Goal: Information Seeking & Learning: Learn about a topic

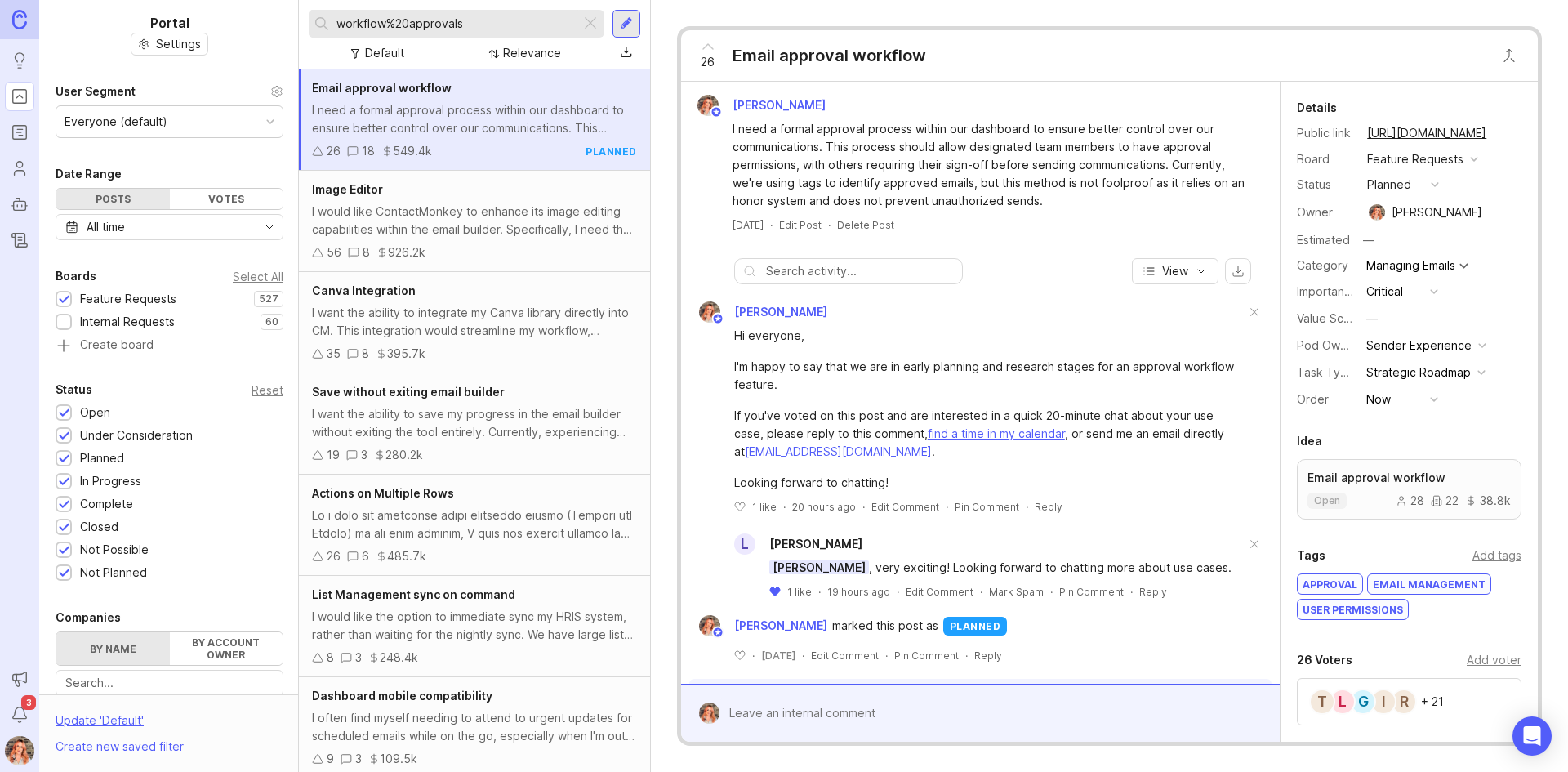
drag, startPoint x: 589, startPoint y: 23, endPoint x: 680, endPoint y: 4, distance: 93.0
click at [590, 23] on div at bounding box center [591, 24] width 20 height 22
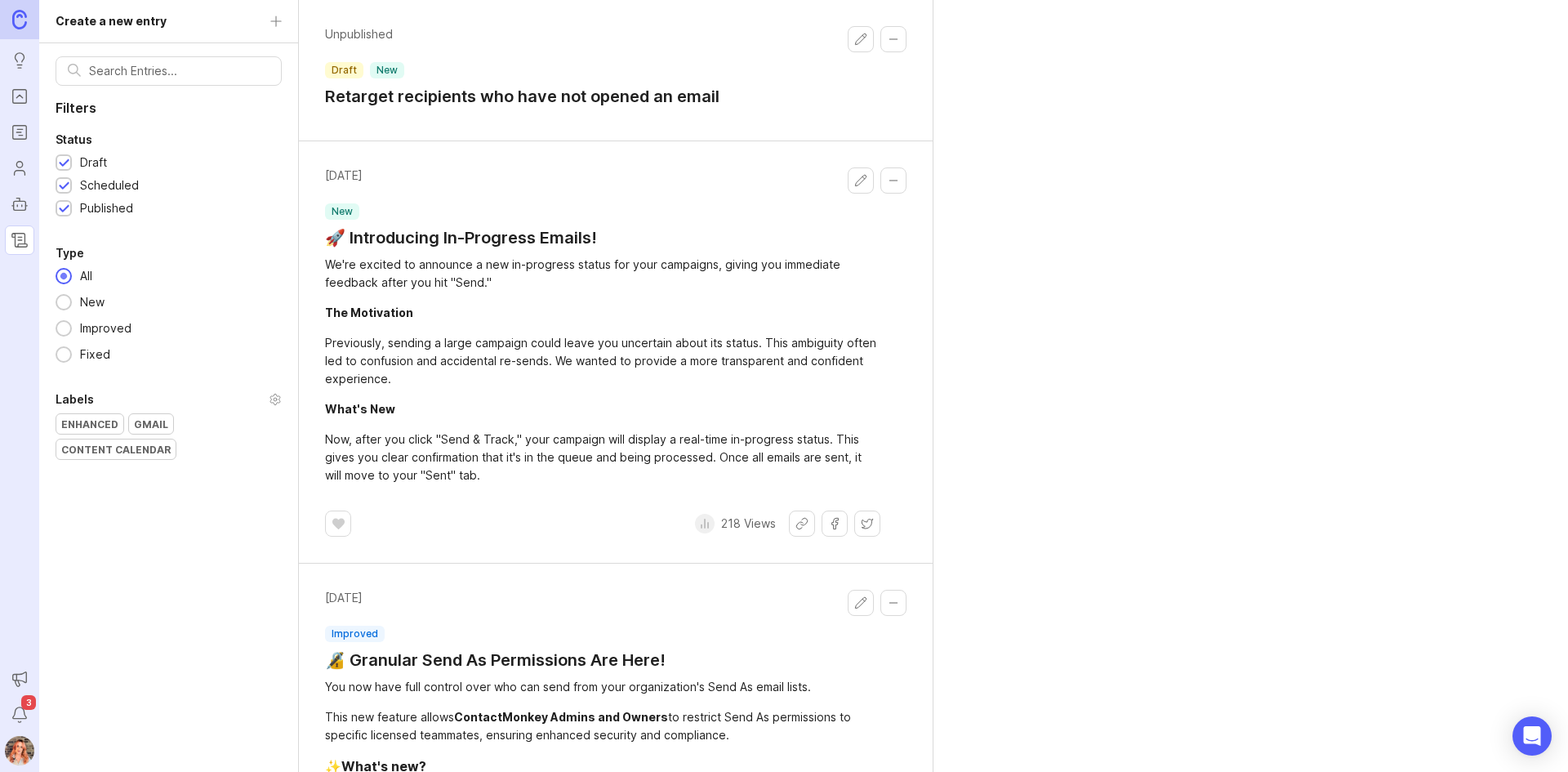
click at [12, 12] on link at bounding box center [19, 19] width 39 height 39
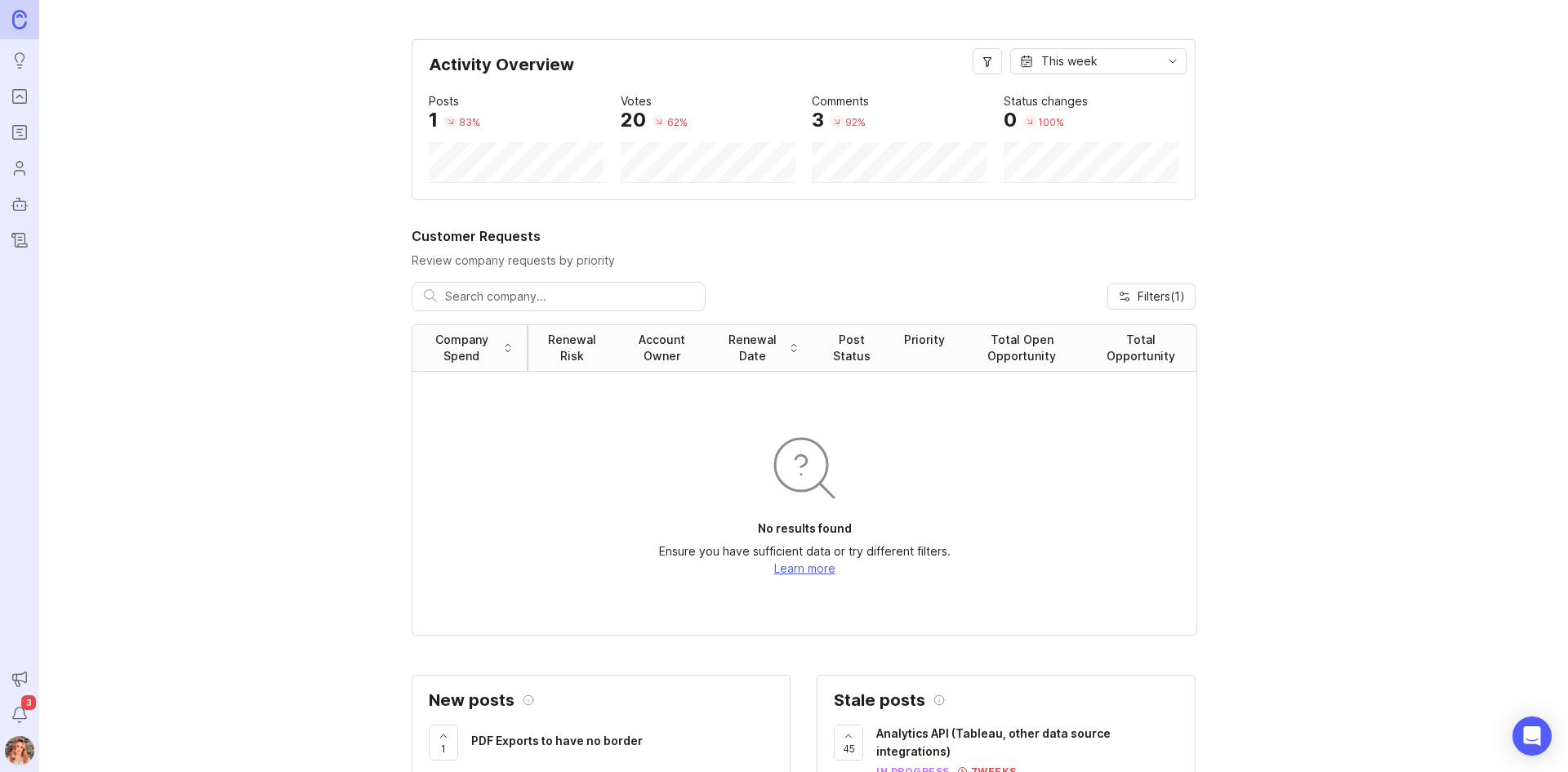
click at [14, 105] on icon "Portal" at bounding box center [20, 96] width 18 height 20
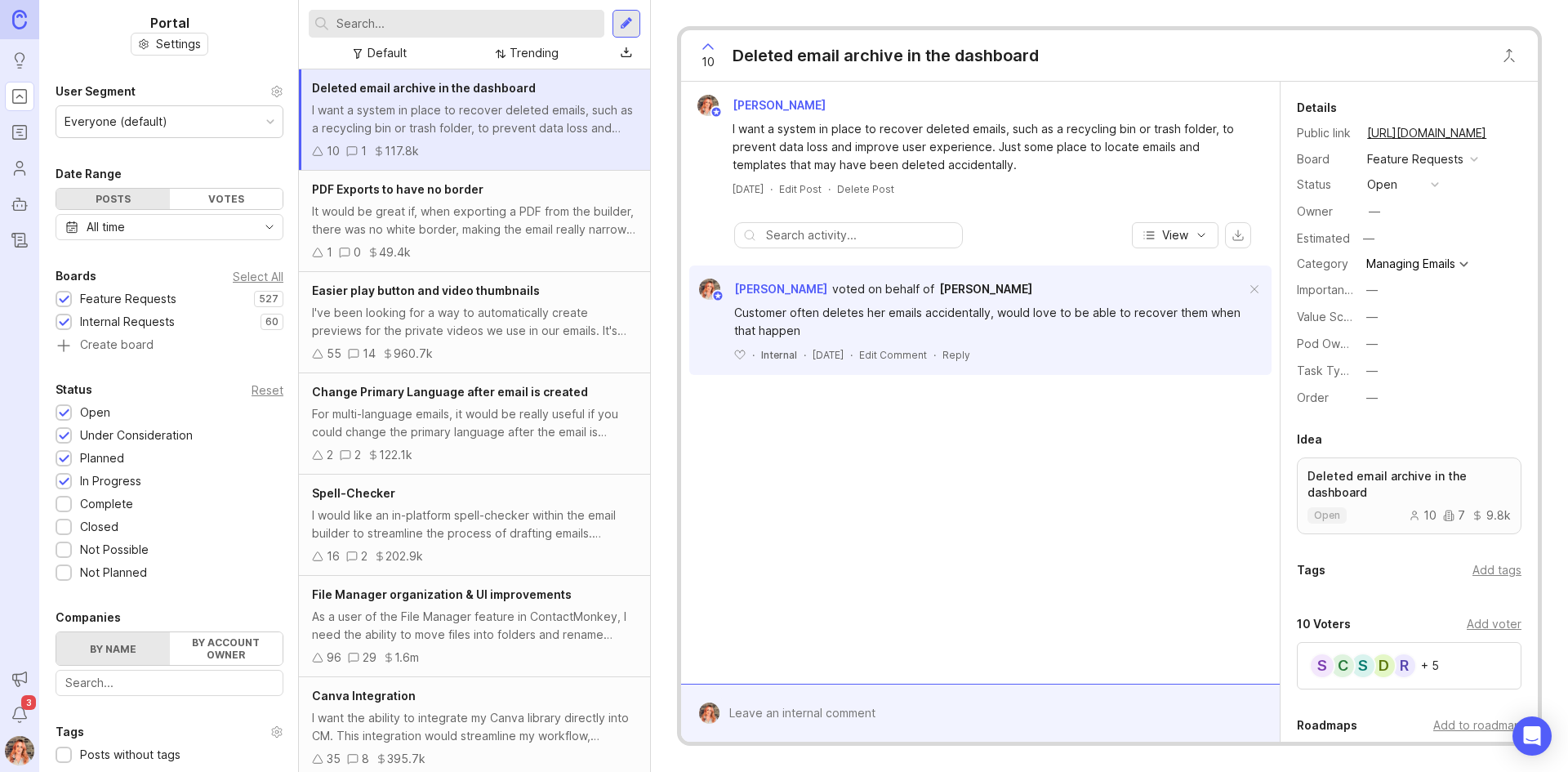
click at [393, 17] on input "text" at bounding box center [467, 24] width 261 height 18
type input "change primary language"
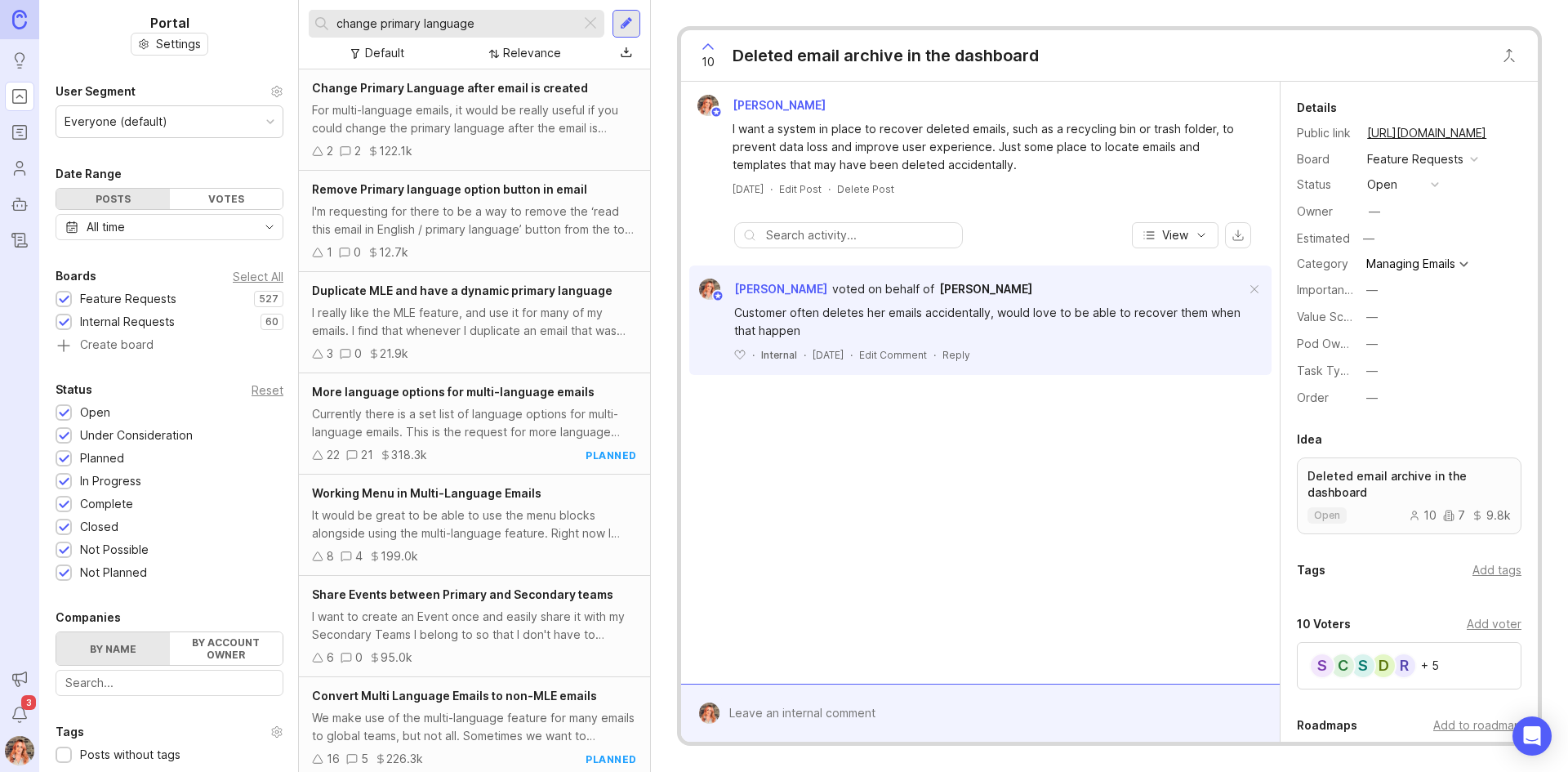
click at [498, 142] on div "Change Primary Language after email is created For multi-language emails, it wo…" at bounding box center [474, 120] width 351 height 101
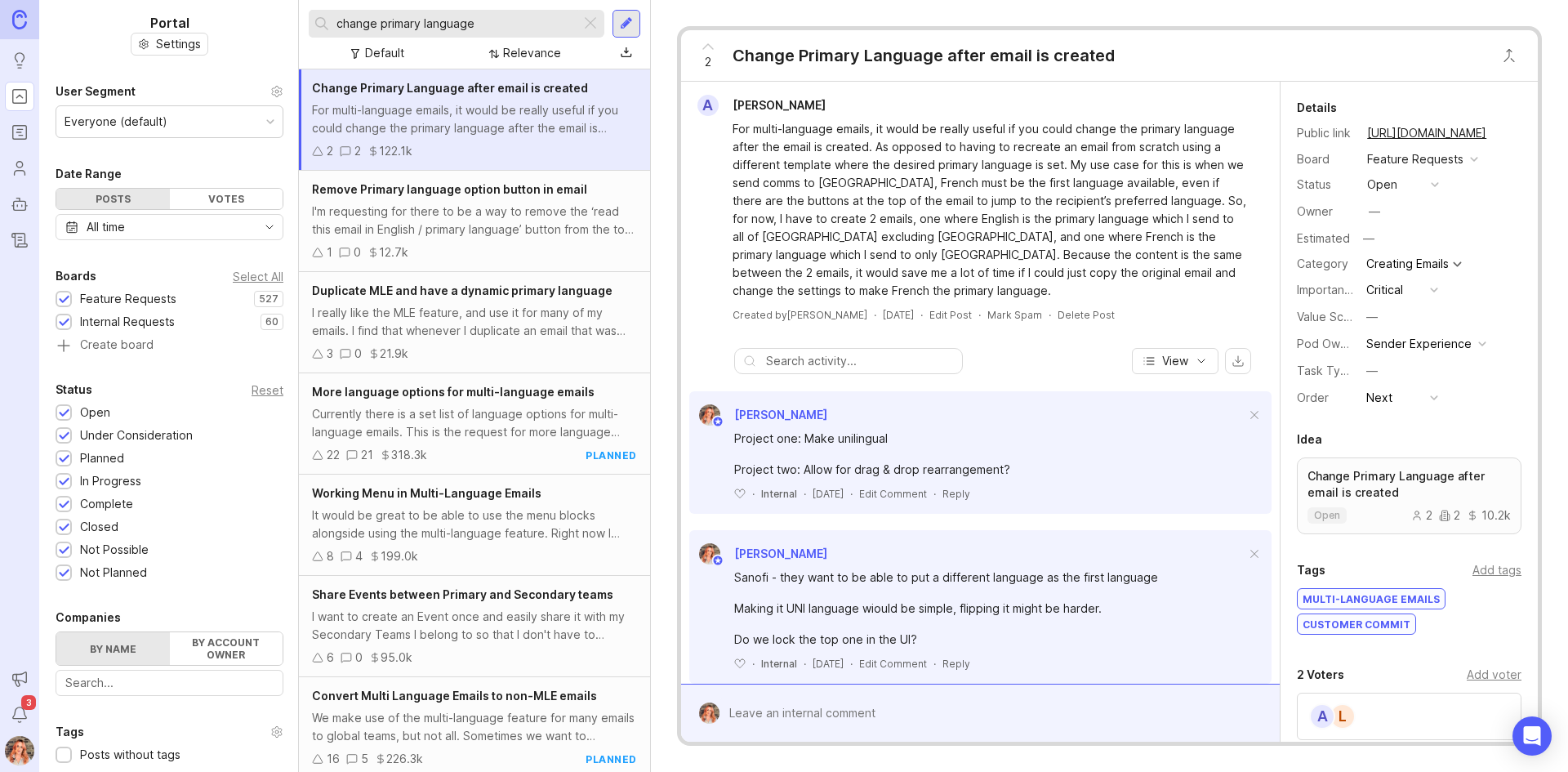
click at [1505, 127] on button "copy icon" at bounding box center [1503, 134] width 23 height 23
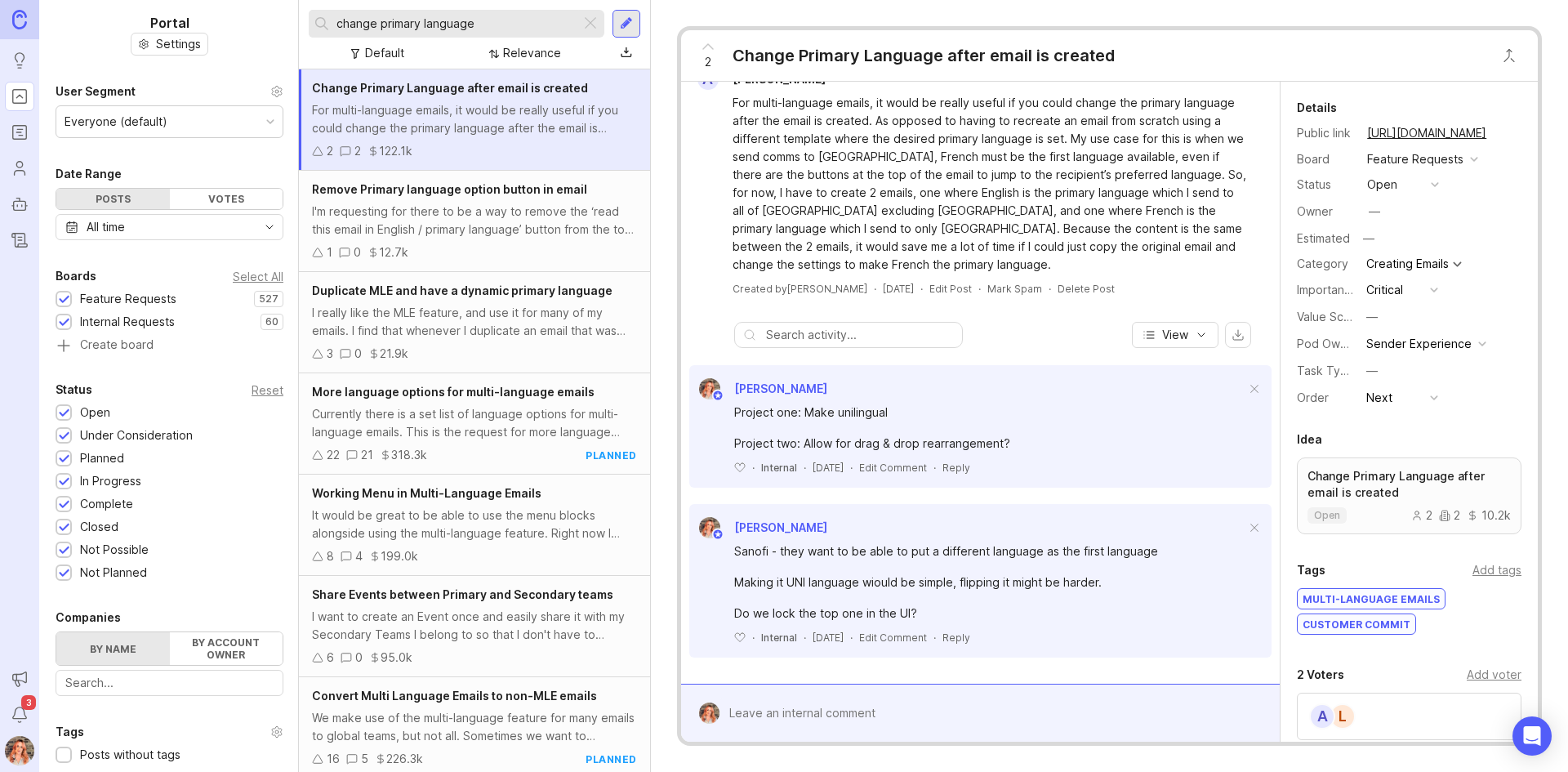
click at [441, 227] on div "I'm requesting for there to be a way to remove the ‘read this email in English …" at bounding box center [475, 220] width 325 height 36
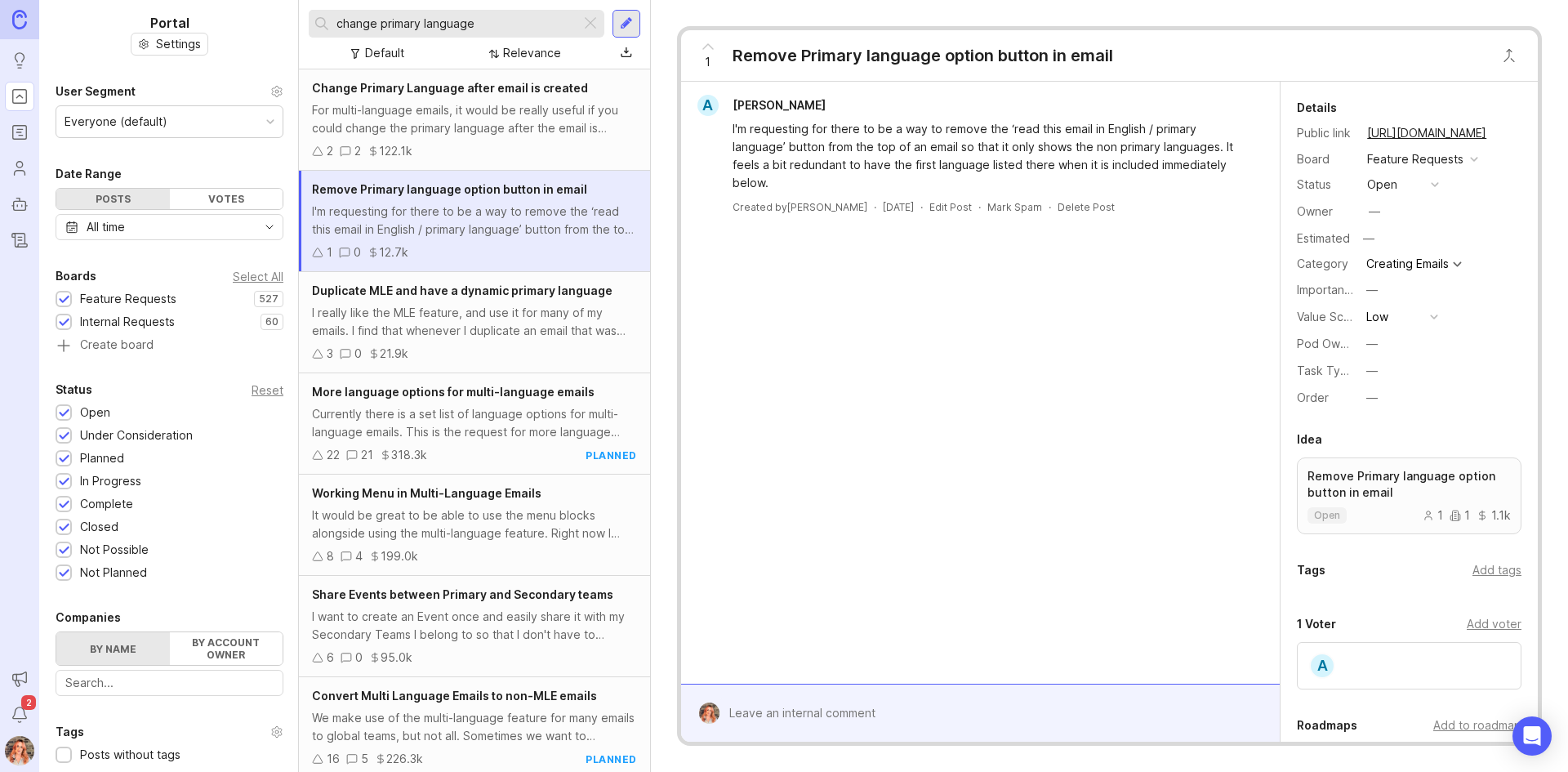
click at [454, 323] on div "I really like the MLE feature, and use it for many of my emails. I find that wh…" at bounding box center [475, 321] width 325 height 36
